Goal: Task Accomplishment & Management: Manage account settings

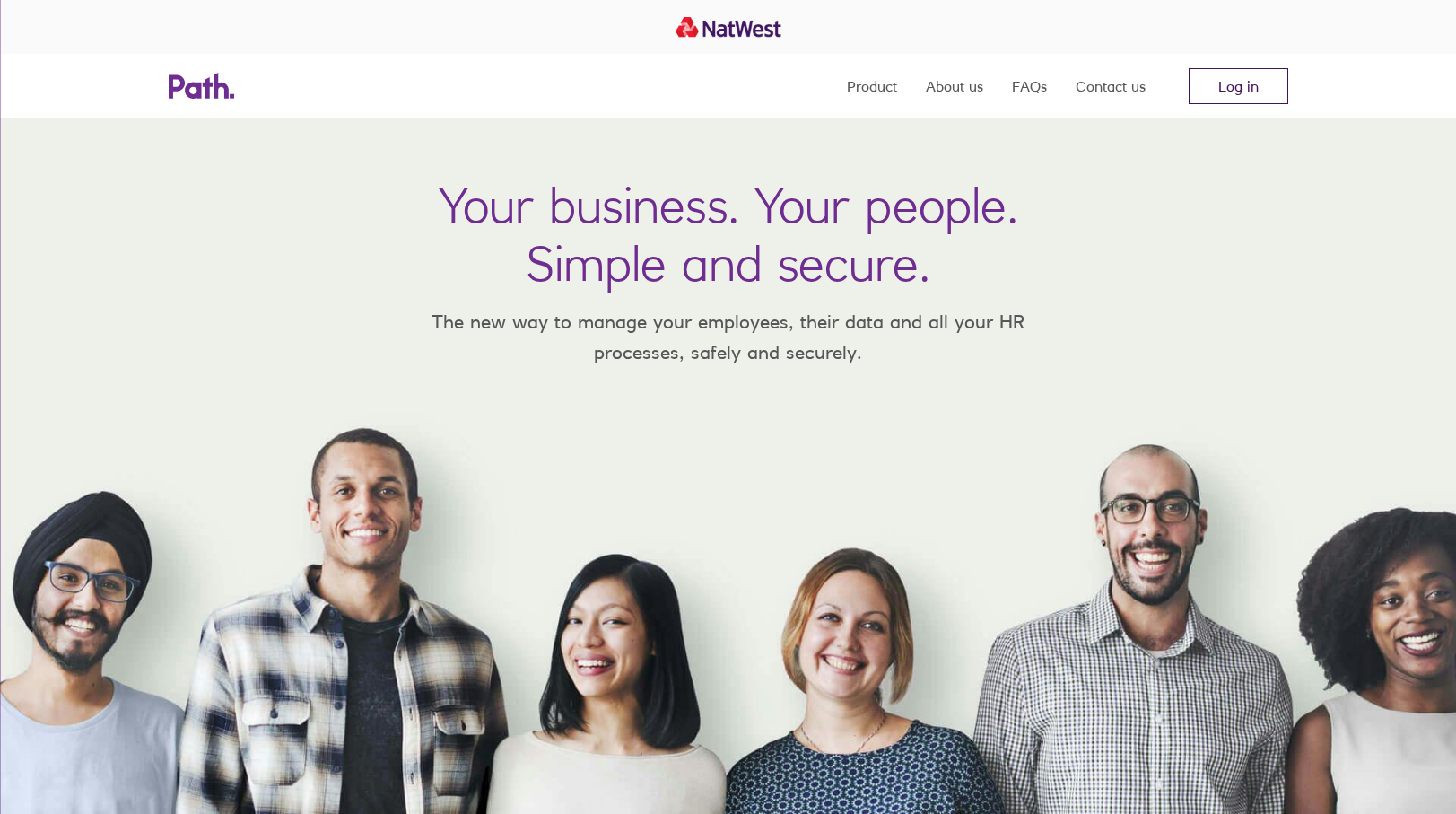
click at [1213, 78] on link "Log in" at bounding box center [1238, 85] width 99 height 36
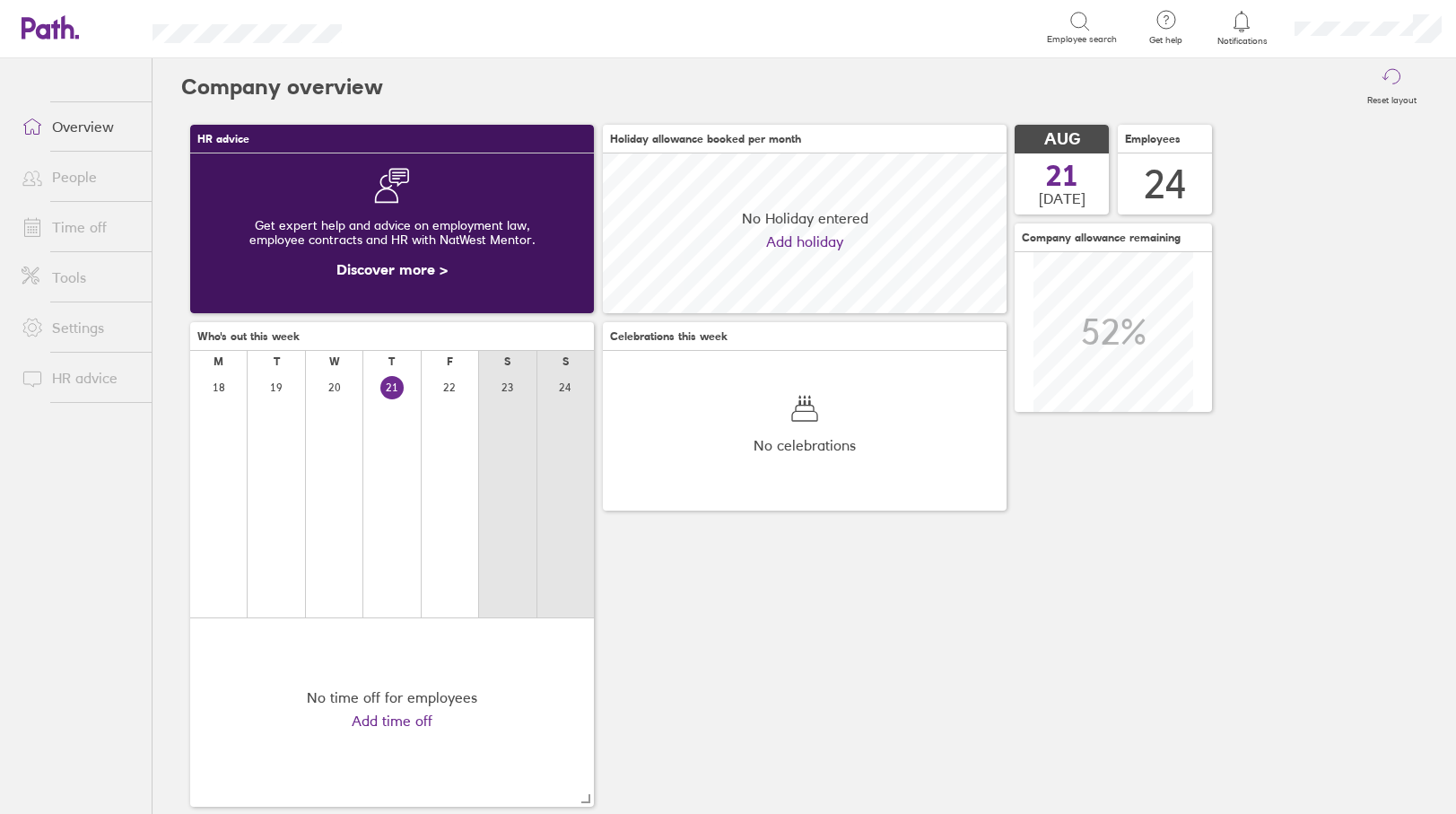
scroll to position [160, 404]
click at [111, 208] on li "Time off" at bounding box center [76, 227] width 151 height 50
click at [87, 249] on li "Time off" at bounding box center [76, 227] width 151 height 50
click at [93, 224] on link "Time off" at bounding box center [79, 227] width 144 height 36
